Goal: Task Accomplishment & Management: Use online tool/utility

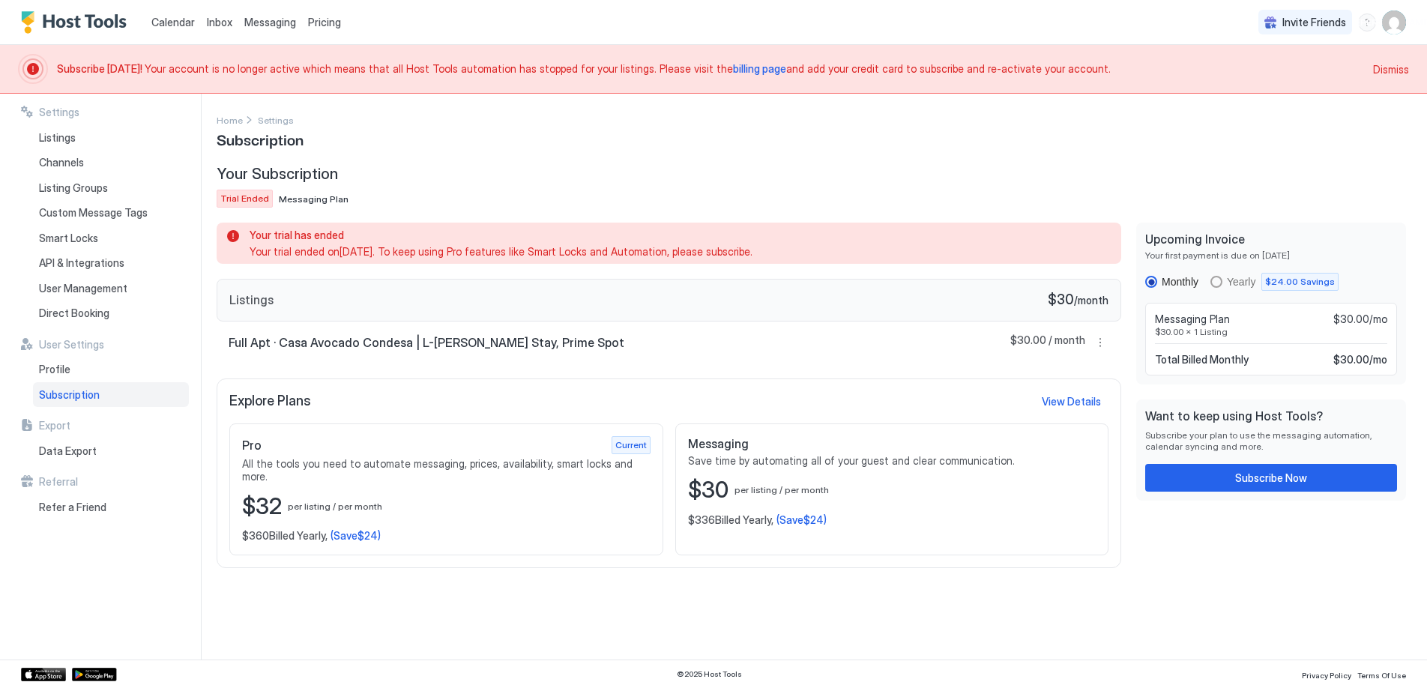
click at [283, 10] on div "Messaging" at bounding box center [270, 22] width 64 height 28
click at [272, 21] on span "Messaging" at bounding box center [270, 22] width 52 height 13
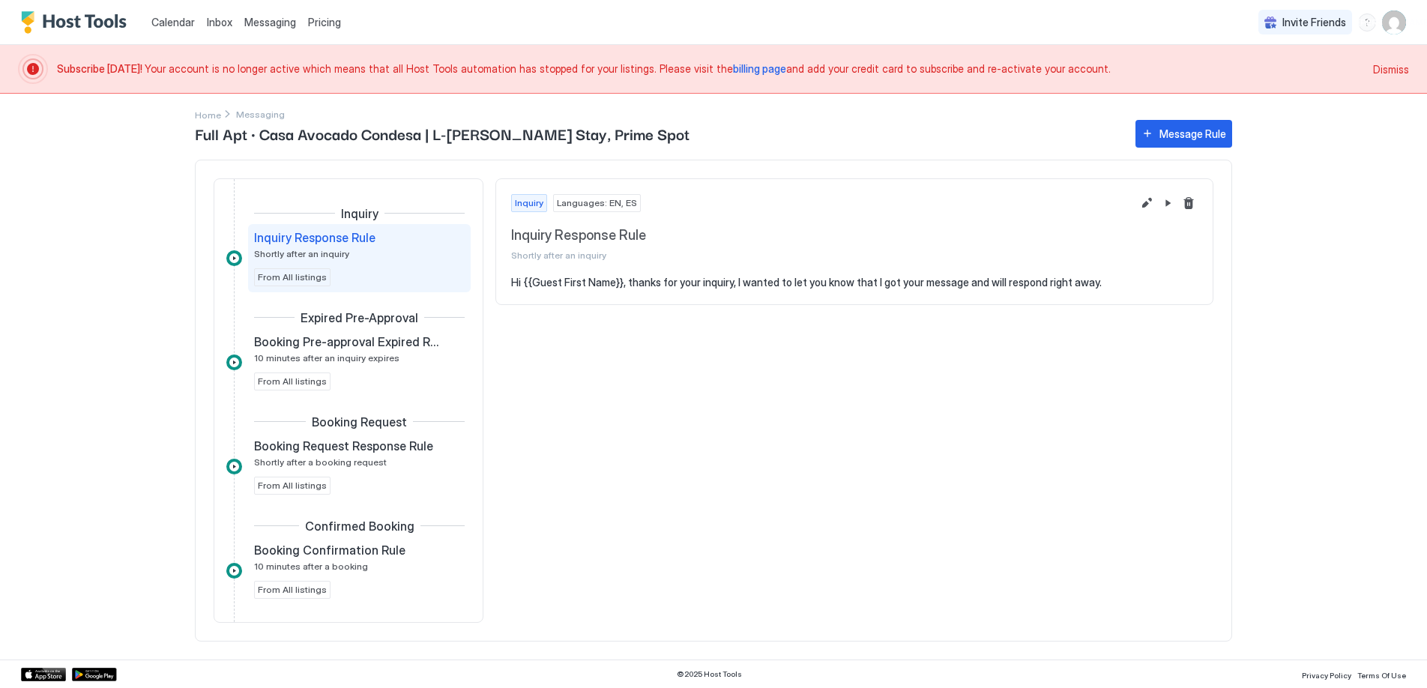
click at [832, 277] on pre "Hi {{Guest First Name}}, thanks for your inquiry, I wanted to let you know that…" at bounding box center [854, 282] width 687 height 13
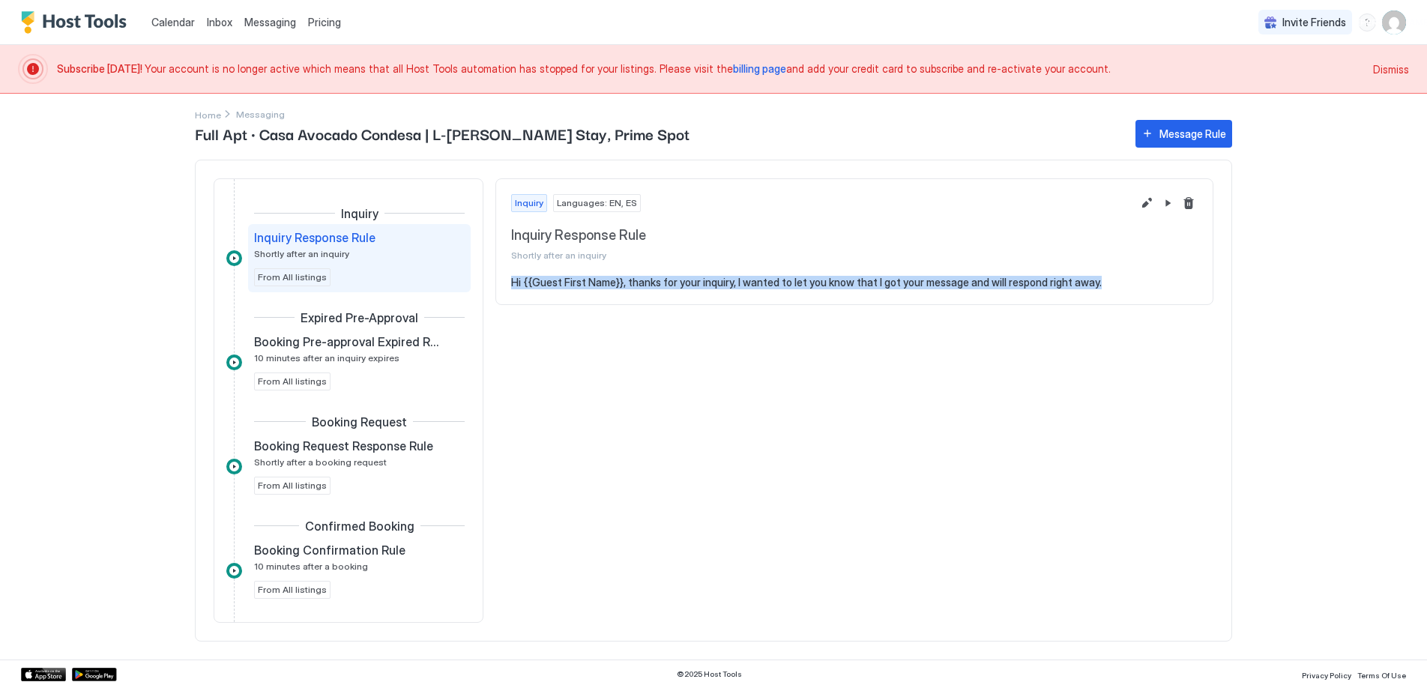
click at [832, 277] on pre "Hi {{Guest First Name}}, thanks for your inquiry, I wanted to let you know that…" at bounding box center [854, 282] width 687 height 13
copy pre "Hi {{Guest First Name}}, thanks for your inquiry, I wanted to let you know that…"
